Goal: Information Seeking & Learning: Check status

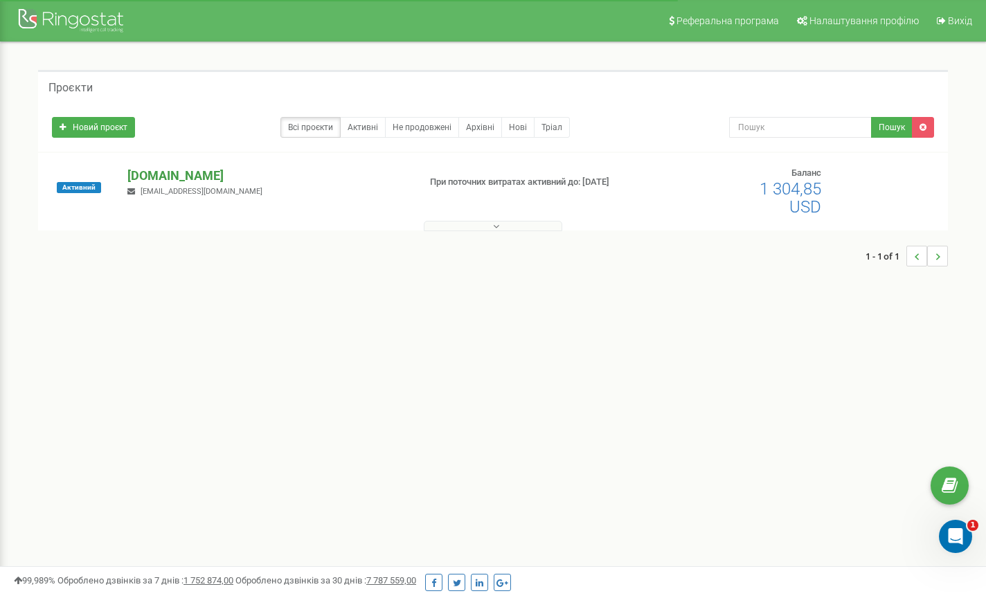
click at [135, 170] on p "[DOMAIN_NAME]" at bounding box center [267, 176] width 280 height 18
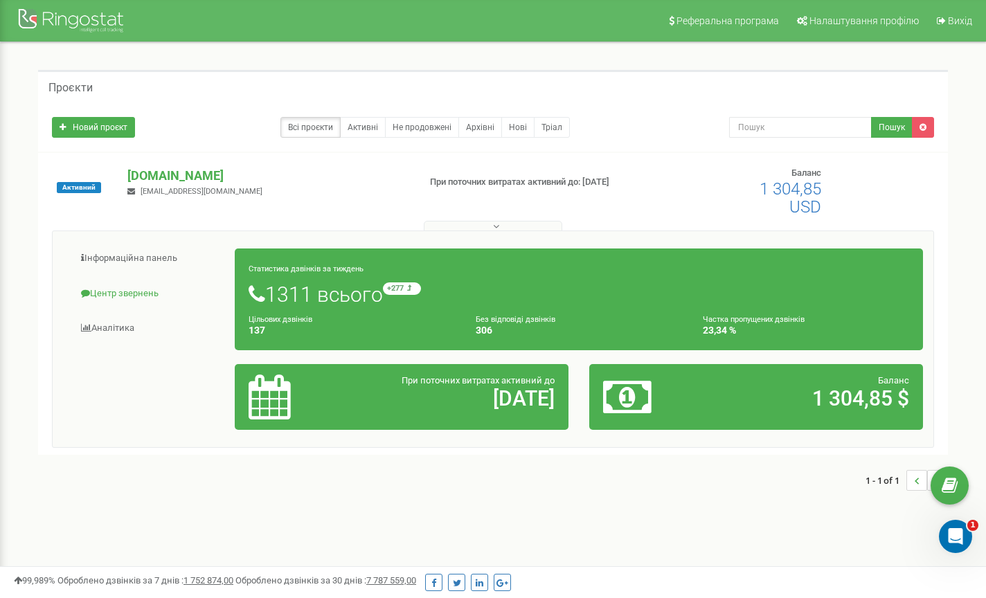
click at [124, 294] on link "Центр звернень" at bounding box center [149, 294] width 172 height 34
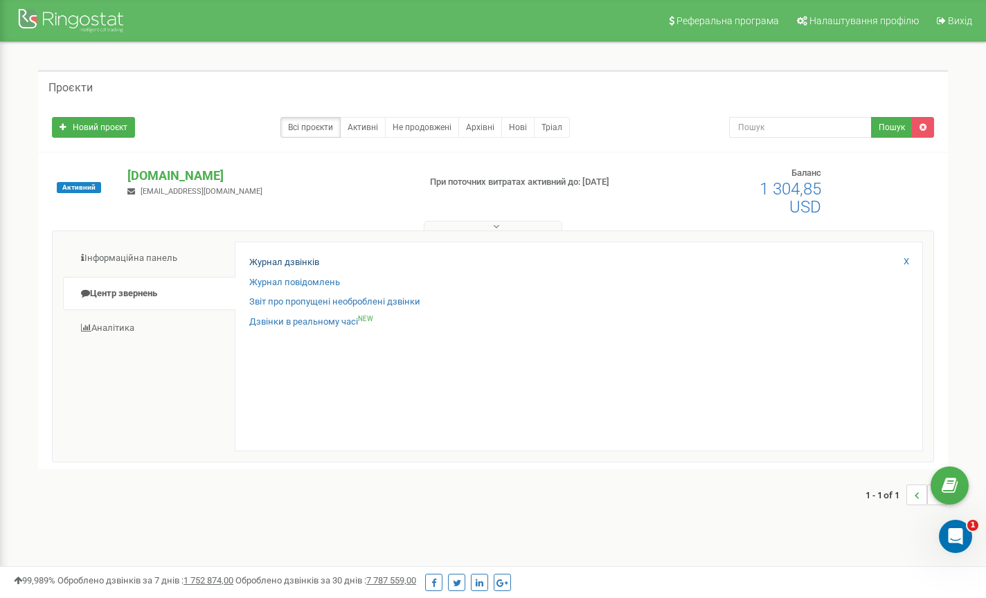
click at [293, 259] on link "Журнал дзвінків" at bounding box center [284, 262] width 70 height 13
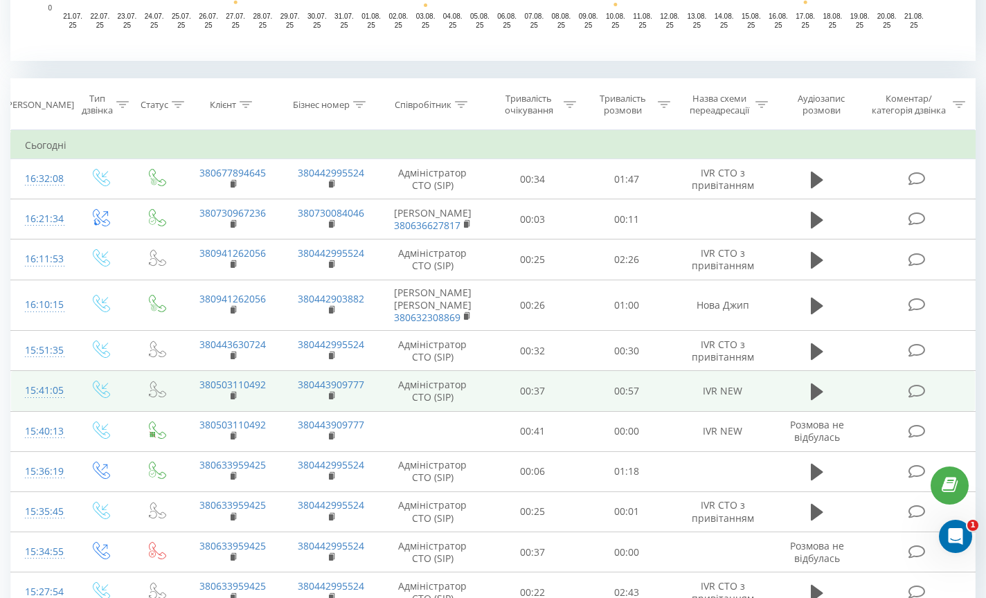
scroll to position [520, 0]
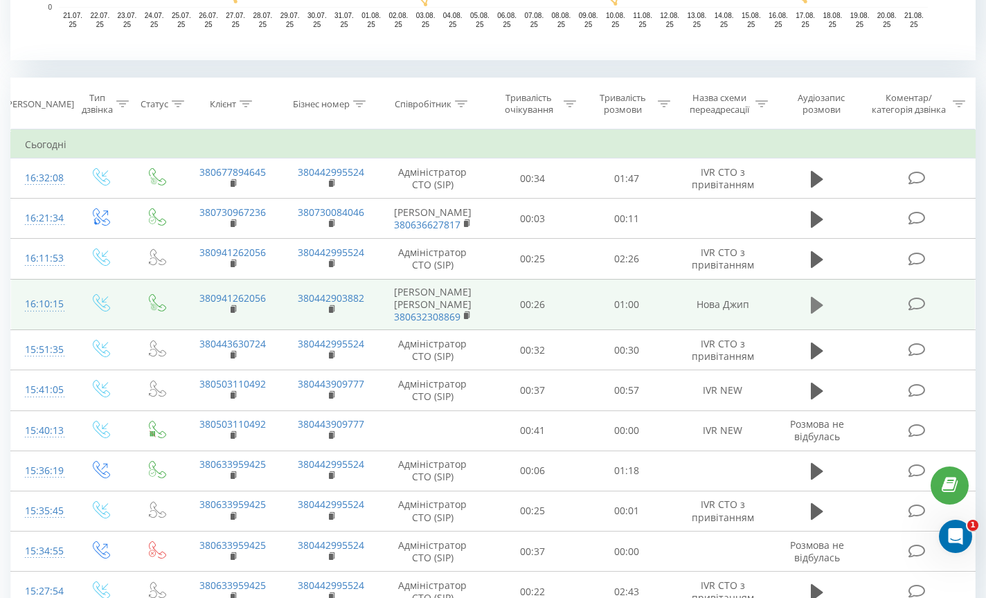
click at [813, 314] on icon at bounding box center [816, 305] width 12 height 17
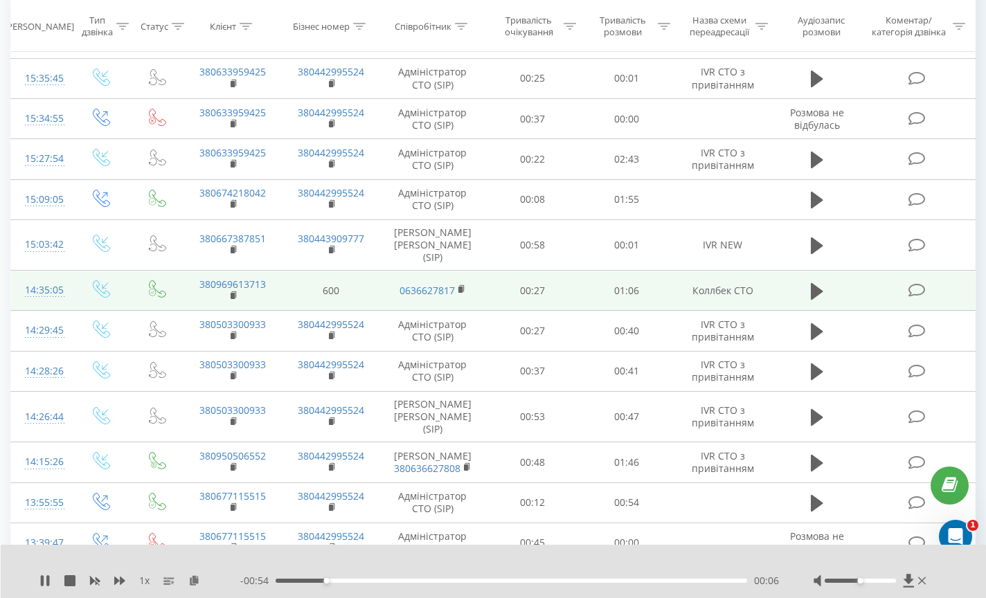
scroll to position [967, 0]
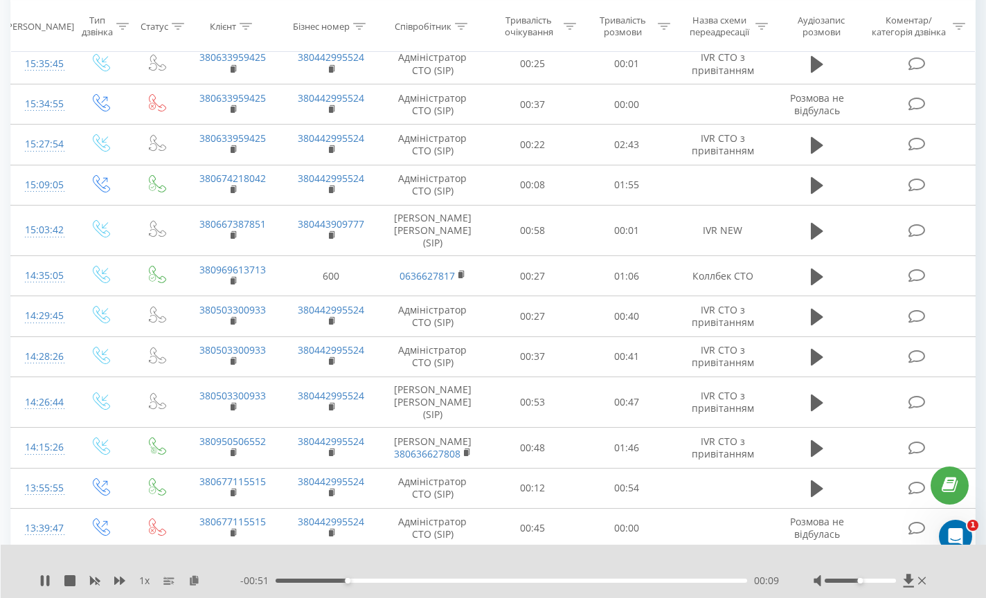
drag, startPoint x: 319, startPoint y: 581, endPoint x: 327, endPoint y: 583, distance: 8.4
click at [319, 581] on div "00:09" at bounding box center [510, 581] width 471 height 4
click at [46, 579] on icon at bounding box center [44, 580] width 11 height 11
